Goal: Find specific page/section: Find specific page/section

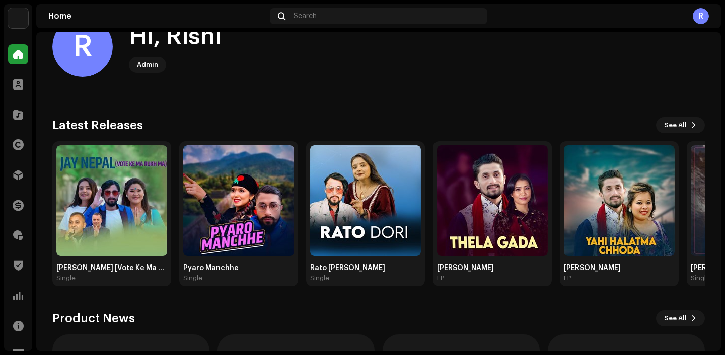
scroll to position [43, 0]
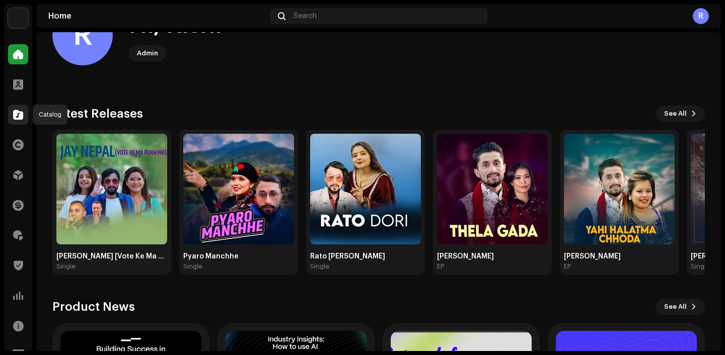
click at [11, 118] on div at bounding box center [18, 115] width 20 height 20
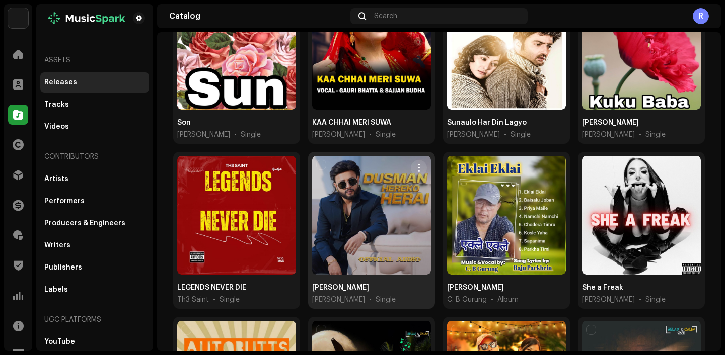
click at [359, 211] on div at bounding box center [371, 215] width 119 height 119
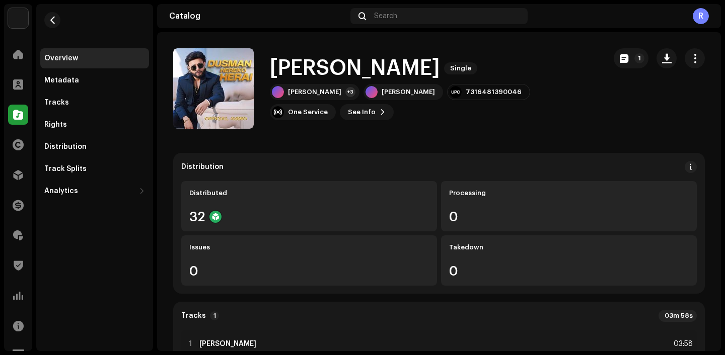
drag, startPoint x: 270, startPoint y: 66, endPoint x: 487, endPoint y: 68, distance: 217.5
click at [440, 68] on h1 "[PERSON_NAME]" at bounding box center [355, 68] width 170 height 23
copy h1 "[PERSON_NAME]"
